Goal: Find specific page/section: Find specific page/section

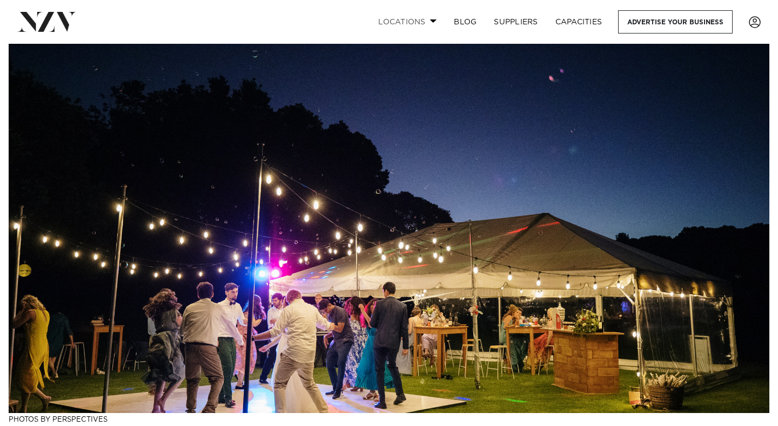
click at [430, 23] on link "Locations" at bounding box center [408, 21] width 76 height 23
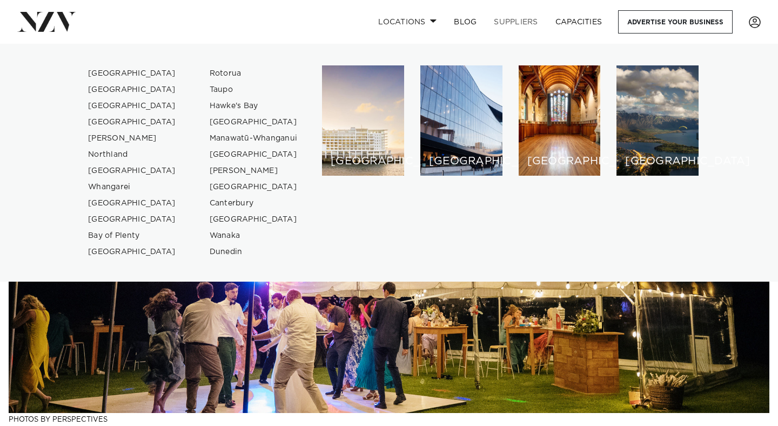
click at [518, 21] on link "SUPPLIERS" at bounding box center [515, 21] width 61 height 23
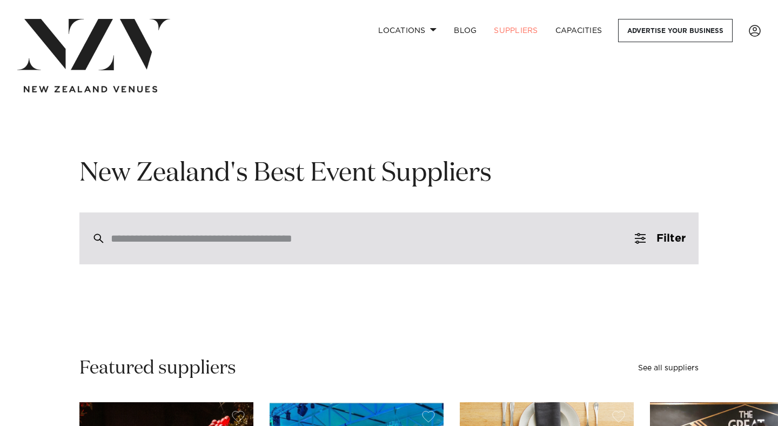
click at [335, 247] on div at bounding box center [388, 238] width 619 height 52
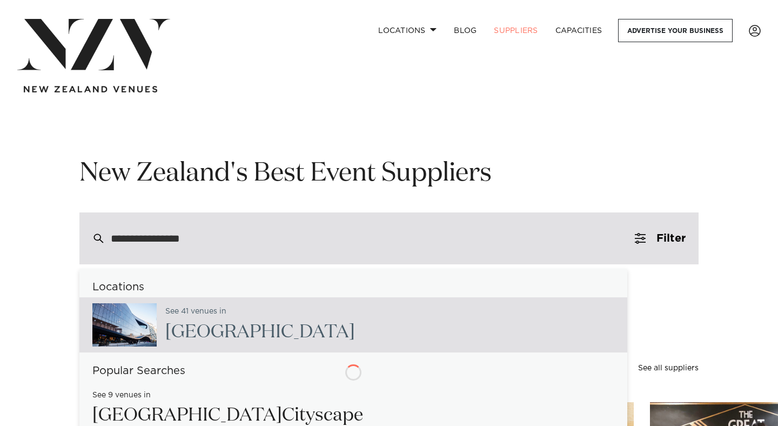
type input "**********"
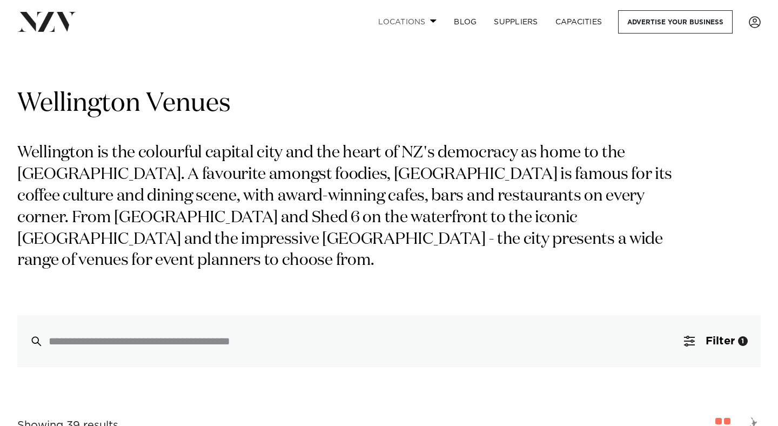
click at [426, 22] on link "Locations" at bounding box center [408, 21] width 76 height 23
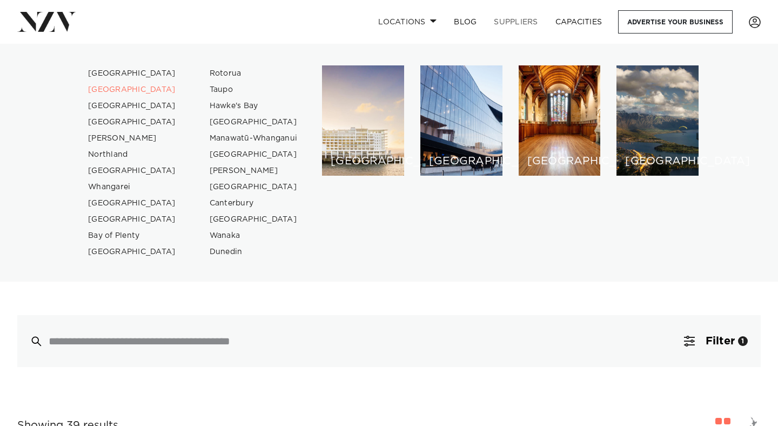
click at [523, 21] on link "SUPPLIERS" at bounding box center [515, 21] width 61 height 23
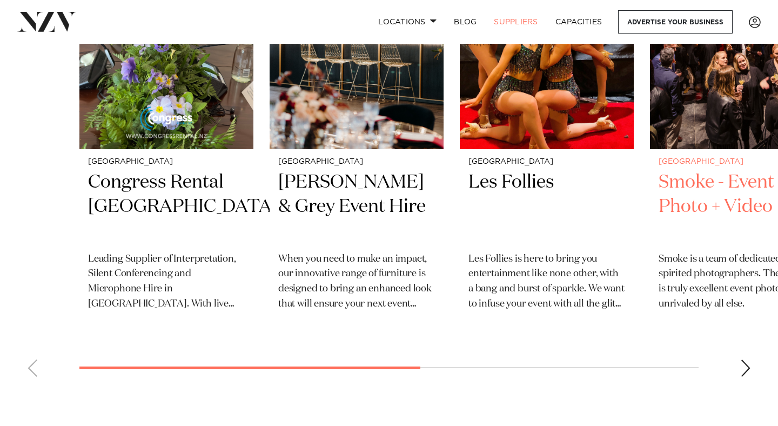
scroll to position [488, 0]
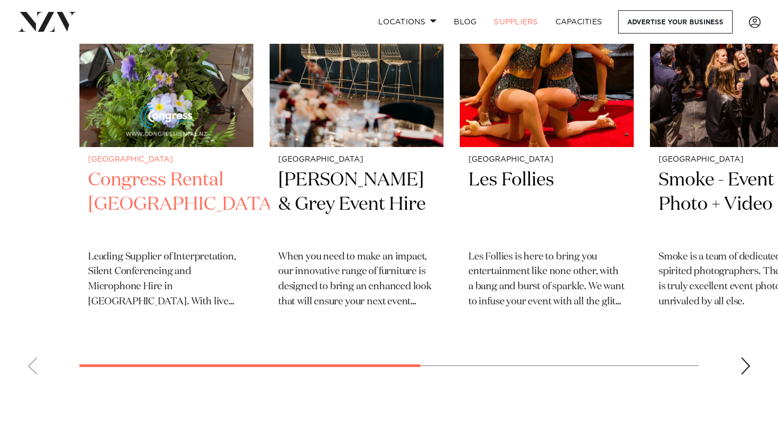
click at [109, 159] on small "[GEOGRAPHIC_DATA]" at bounding box center [166, 160] width 157 height 8
